Goal: Use online tool/utility: Utilize a website feature to perform a specific function

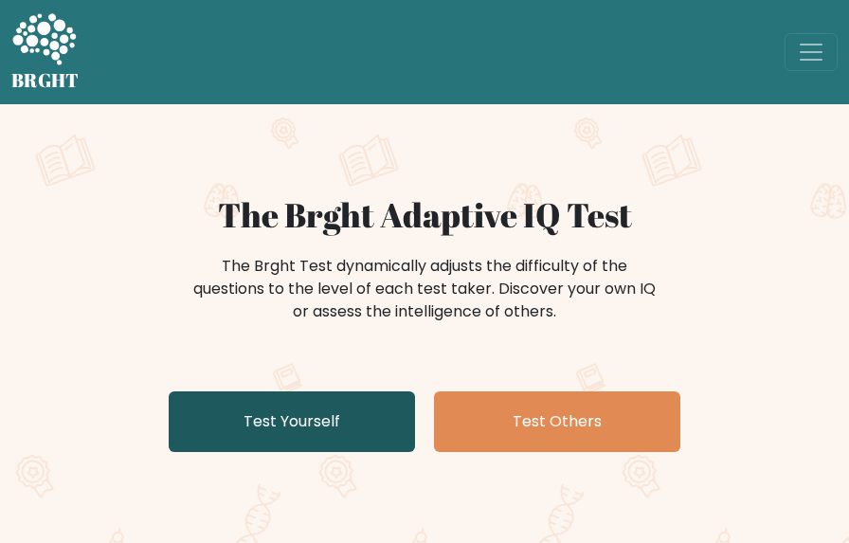
click at [369, 437] on link "Test Yourself" at bounding box center [292, 421] width 246 height 61
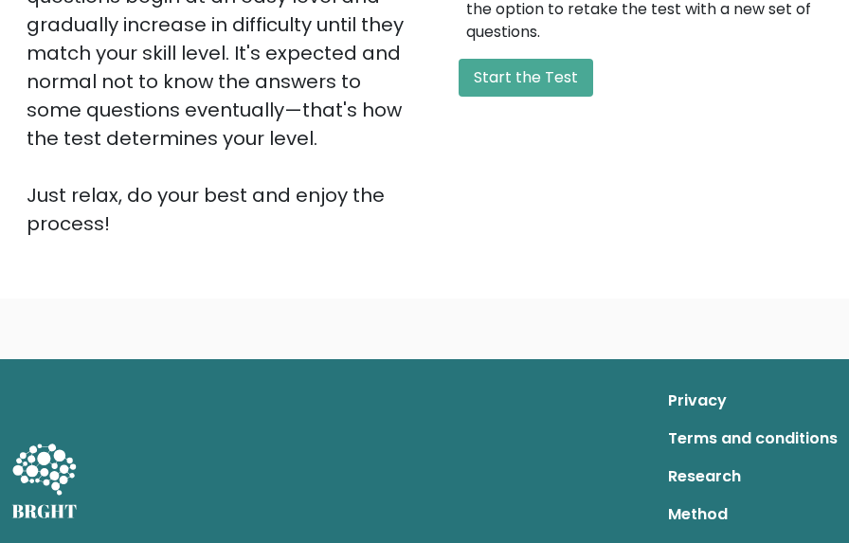
scroll to position [568, 0]
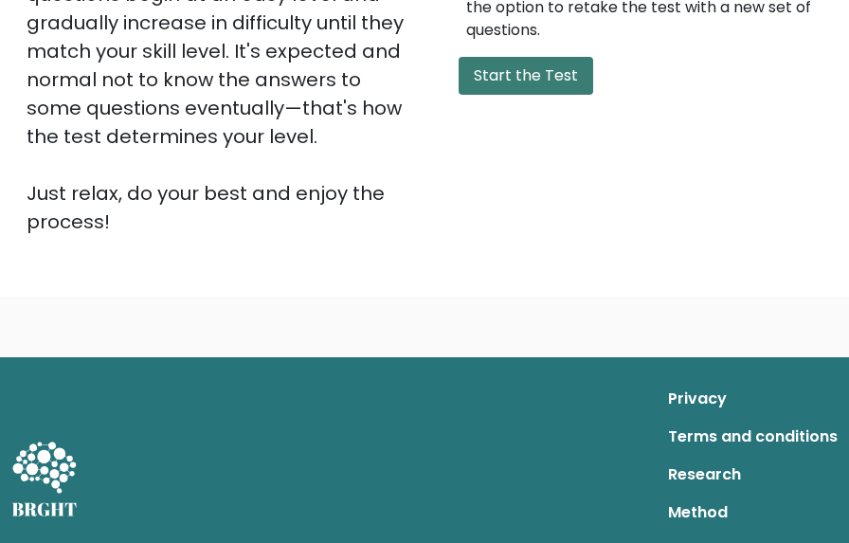
click at [516, 83] on button "Start the Test" at bounding box center [526, 76] width 135 height 38
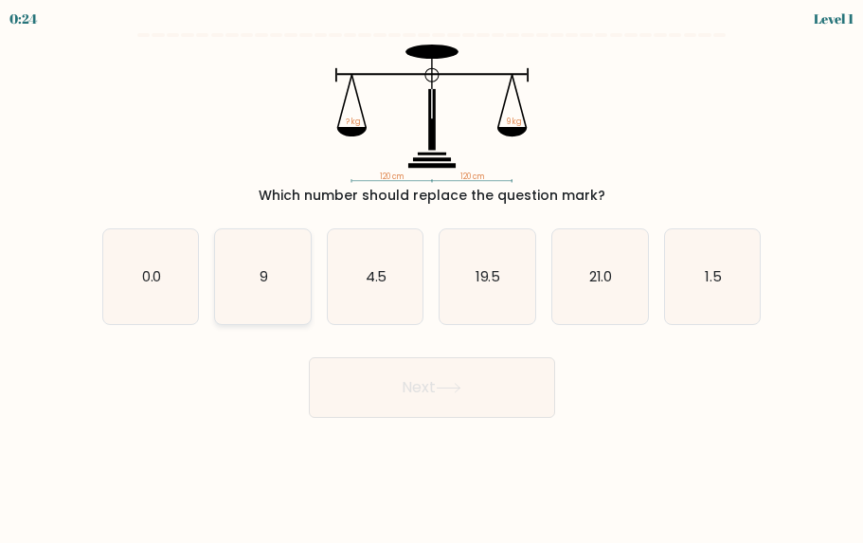
click at [280, 295] on icon "9" at bounding box center [263, 277] width 96 height 96
click at [432, 277] on input "b. 9" at bounding box center [432, 274] width 1 height 5
radio input "true"
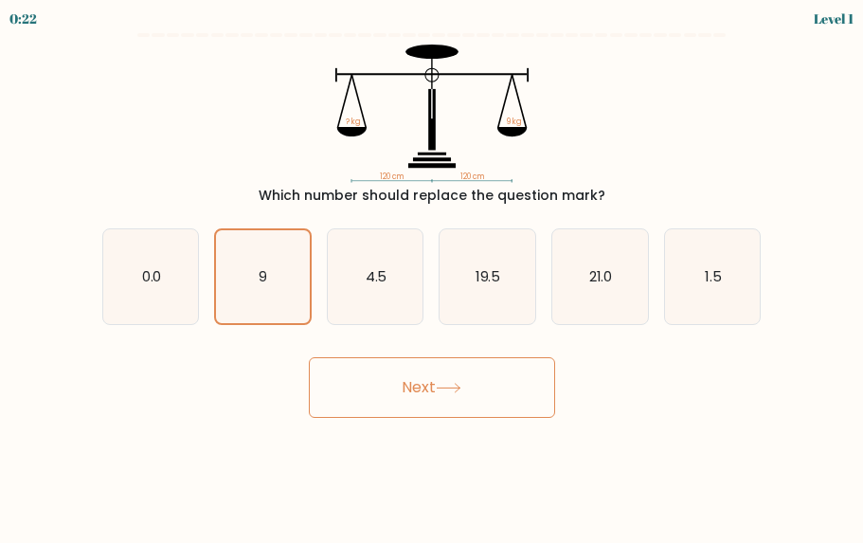
click at [452, 394] on button "Next" at bounding box center [432, 387] width 246 height 61
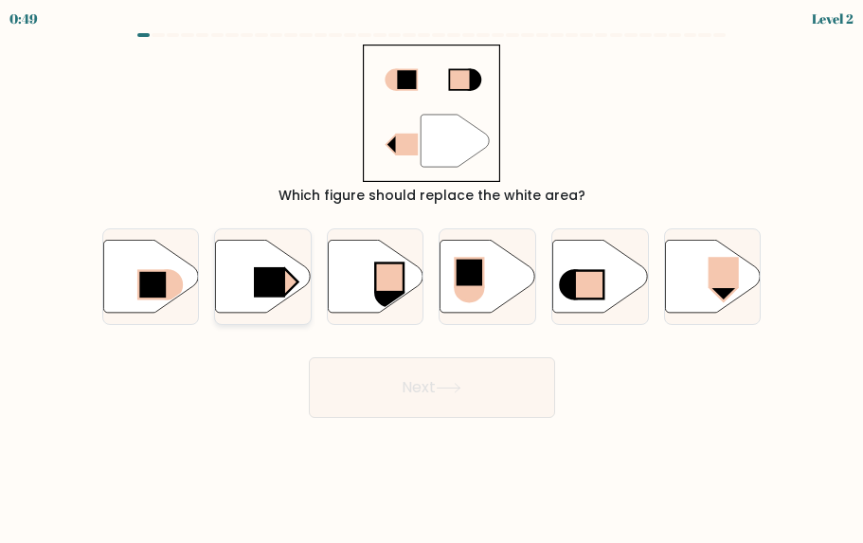
click at [279, 291] on rect at bounding box center [270, 282] width 31 height 30
click at [432, 277] on input "b." at bounding box center [432, 274] width 1 height 5
radio input "true"
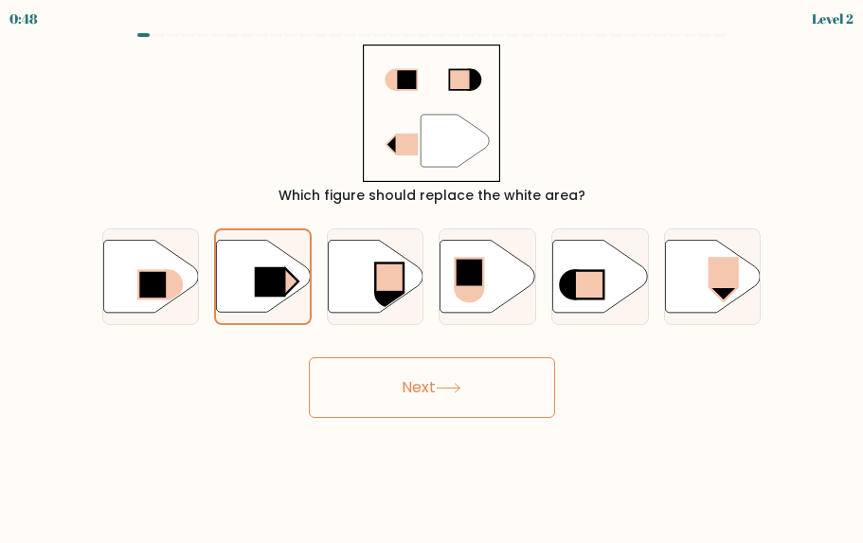
click at [525, 389] on button "Next" at bounding box center [432, 387] width 246 height 61
